Goal: Task Accomplishment & Management: Manage account settings

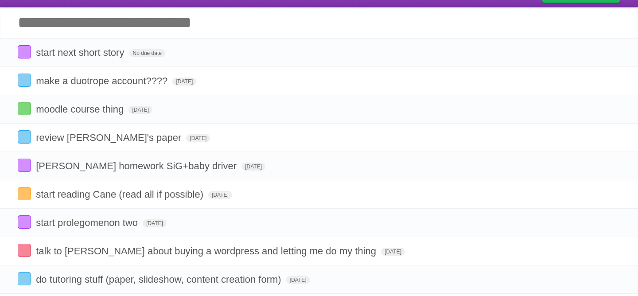
scroll to position [31, 0]
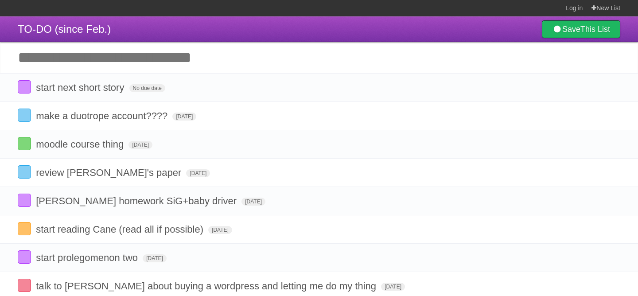
scroll to position [31, 0]
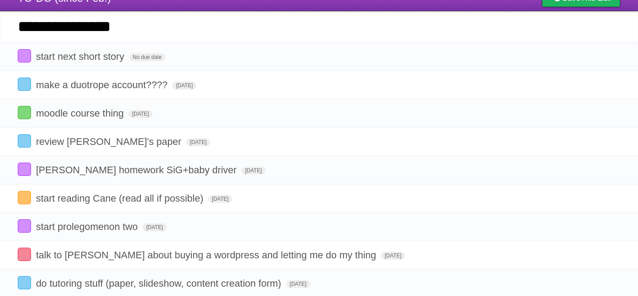
type input "**********"
click input "*********" at bounding box center [0, 0] width 0 height 0
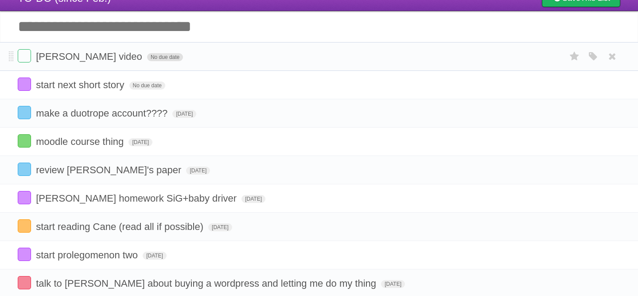
click at [147, 59] on span "No due date" at bounding box center [165, 57] width 36 height 8
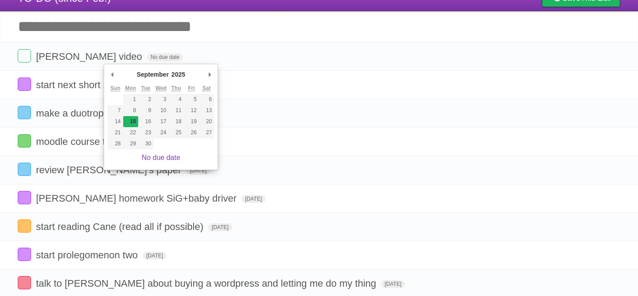
type span "[DATE]"
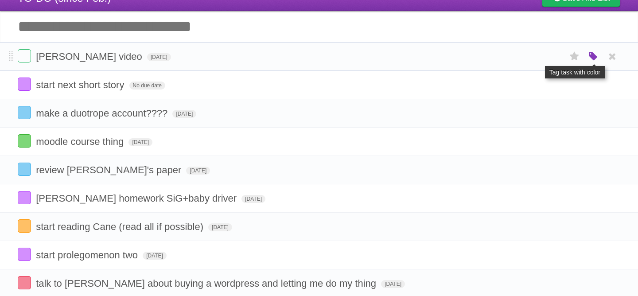
click at [594, 59] on icon "button" at bounding box center [593, 57] width 12 height 12
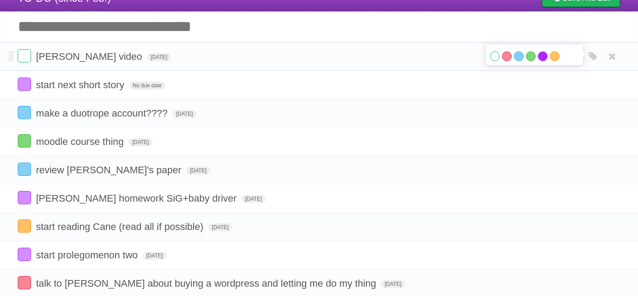
click at [543, 59] on label "Purple" at bounding box center [543, 56] width 10 height 10
click at [145, 90] on span "No due date" at bounding box center [147, 86] width 36 height 8
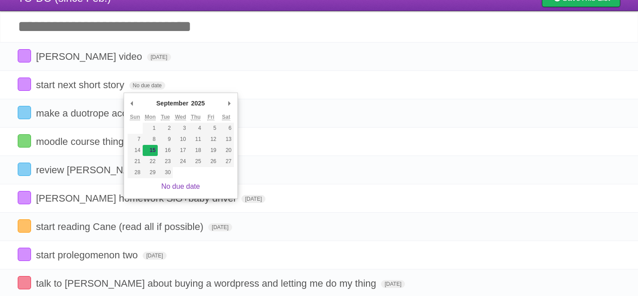
type span "[DATE]"
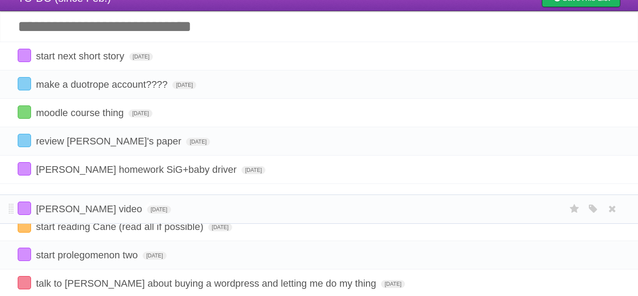
drag, startPoint x: 12, startPoint y: 55, endPoint x: 40, endPoint y: 206, distance: 153.9
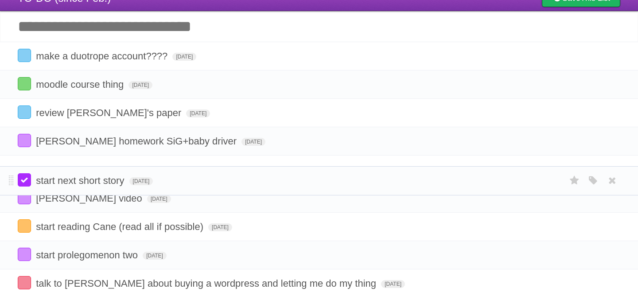
drag, startPoint x: 10, startPoint y: 58, endPoint x: 30, endPoint y: 182, distance: 125.3
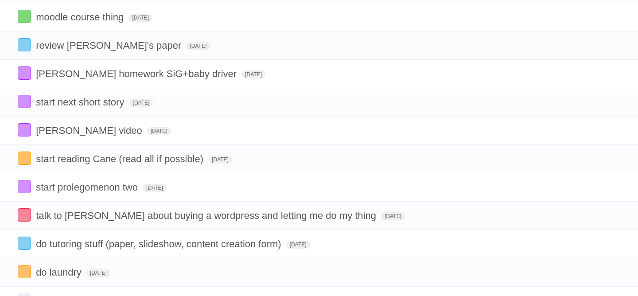
scroll to position [98, 0]
